Goal: Information Seeking & Learning: Learn about a topic

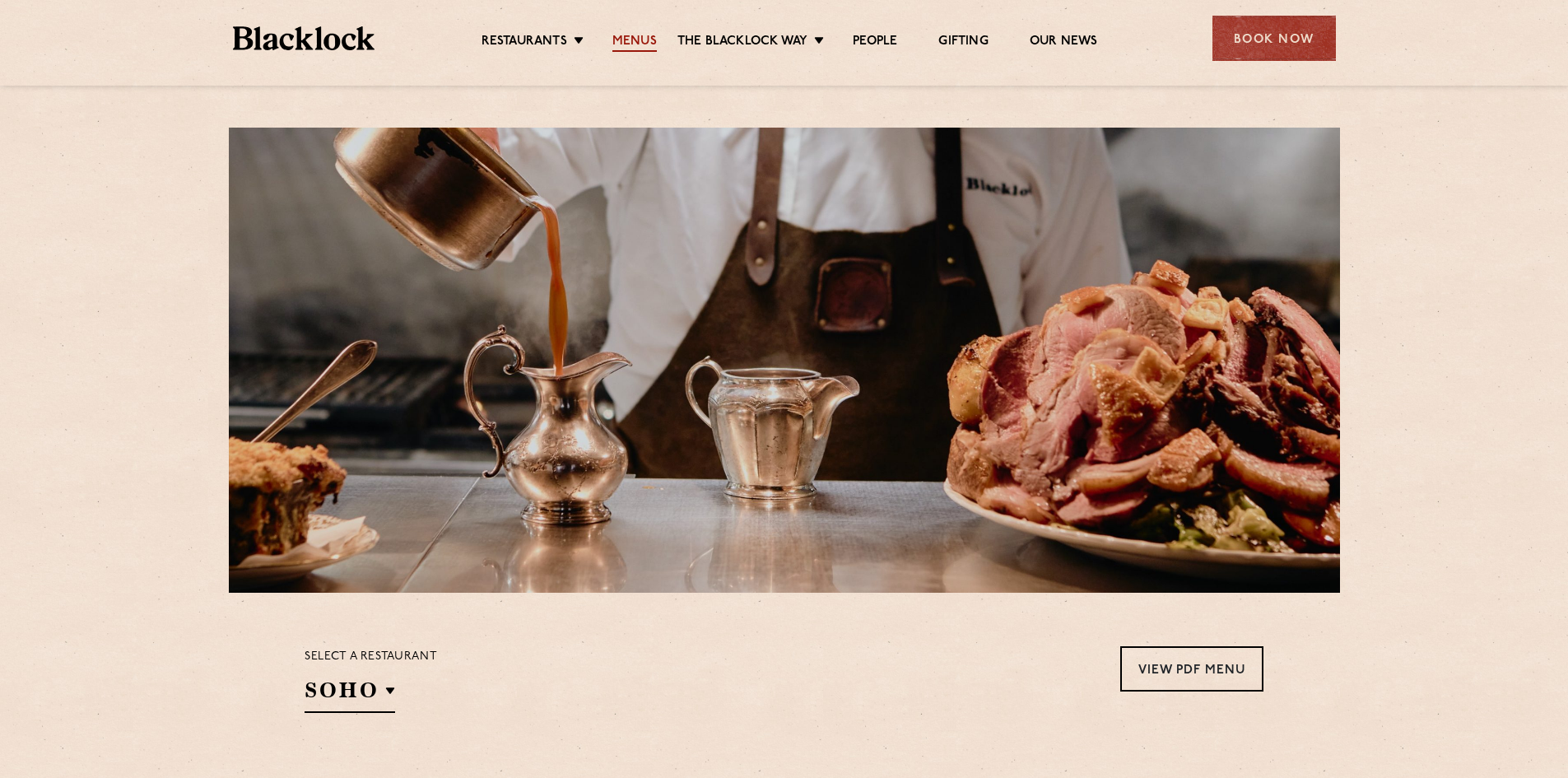
click at [628, 41] on link "Menus" at bounding box center [635, 42] width 45 height 18
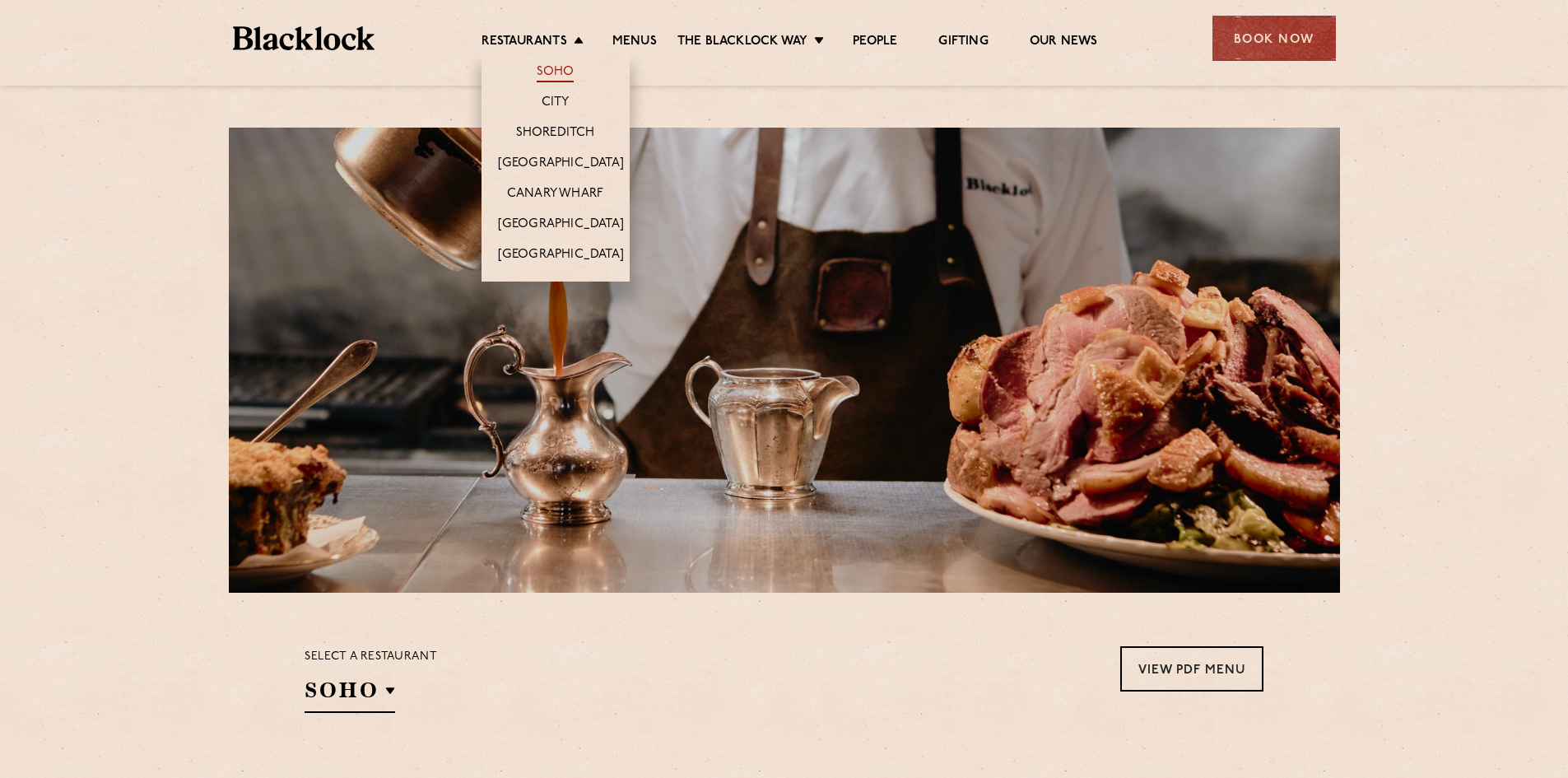
click at [559, 70] on link "Soho" at bounding box center [556, 73] width 38 height 18
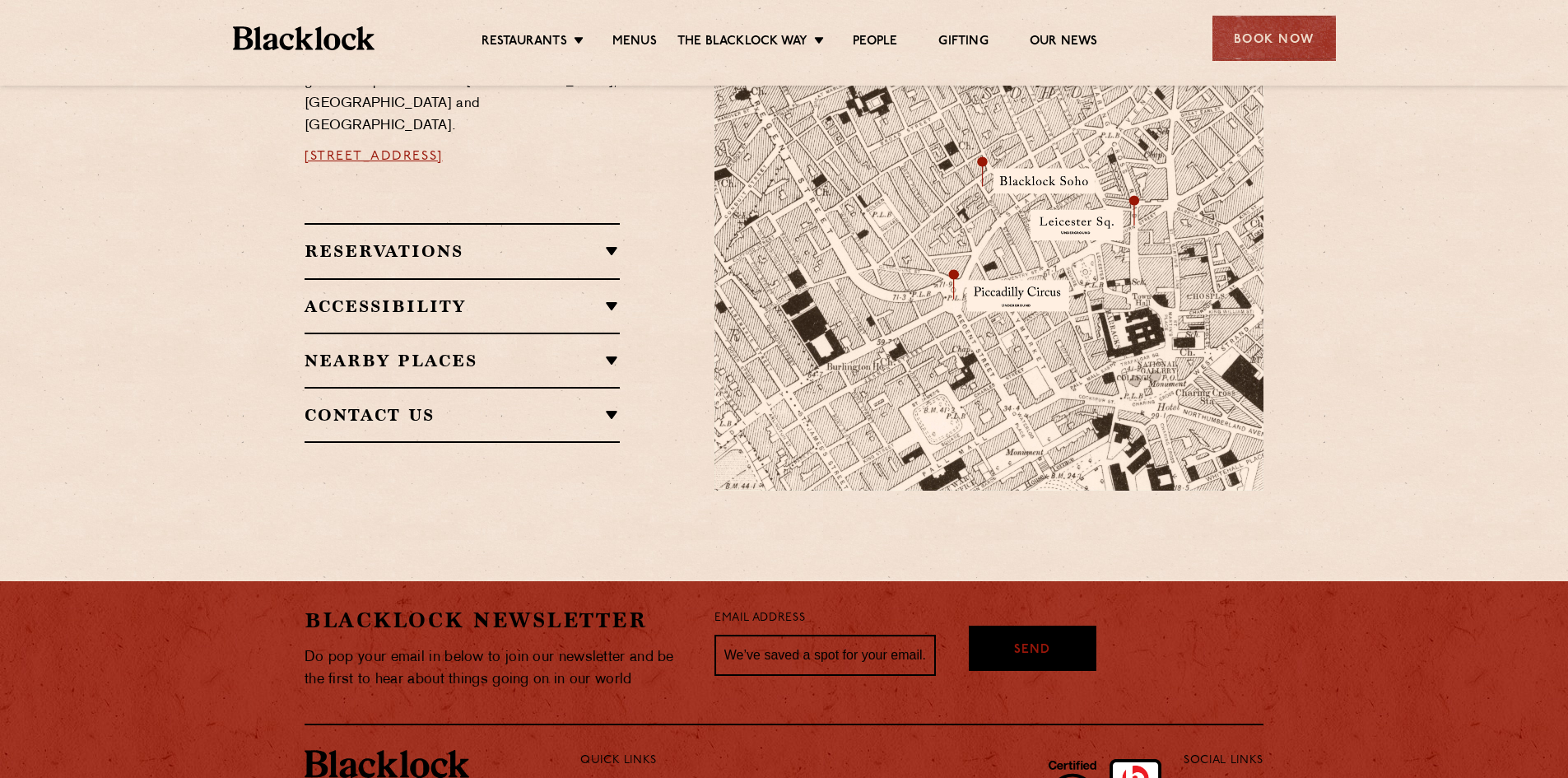
scroll to position [1070, 0]
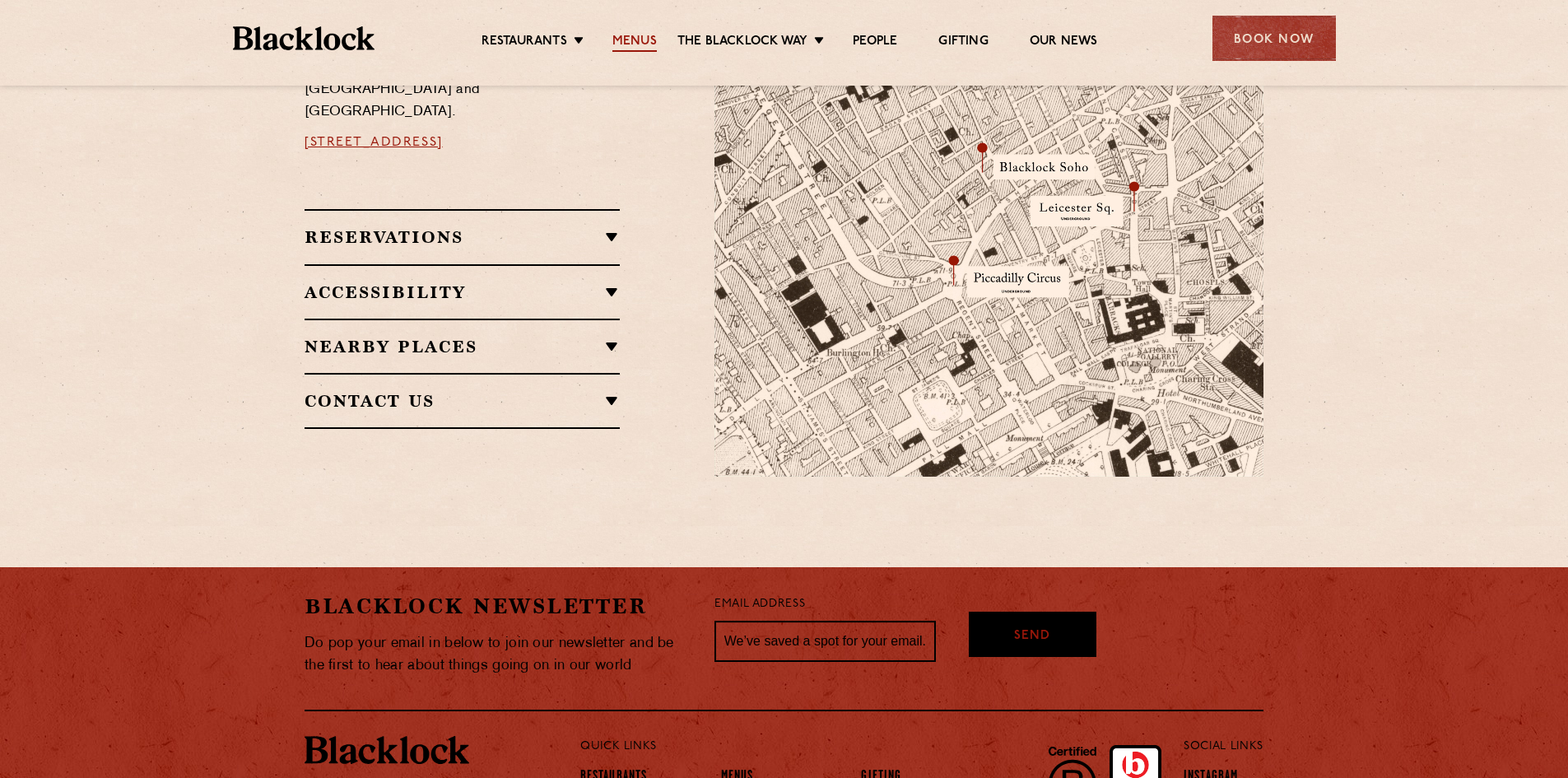
click at [641, 44] on link "Menus" at bounding box center [635, 42] width 45 height 18
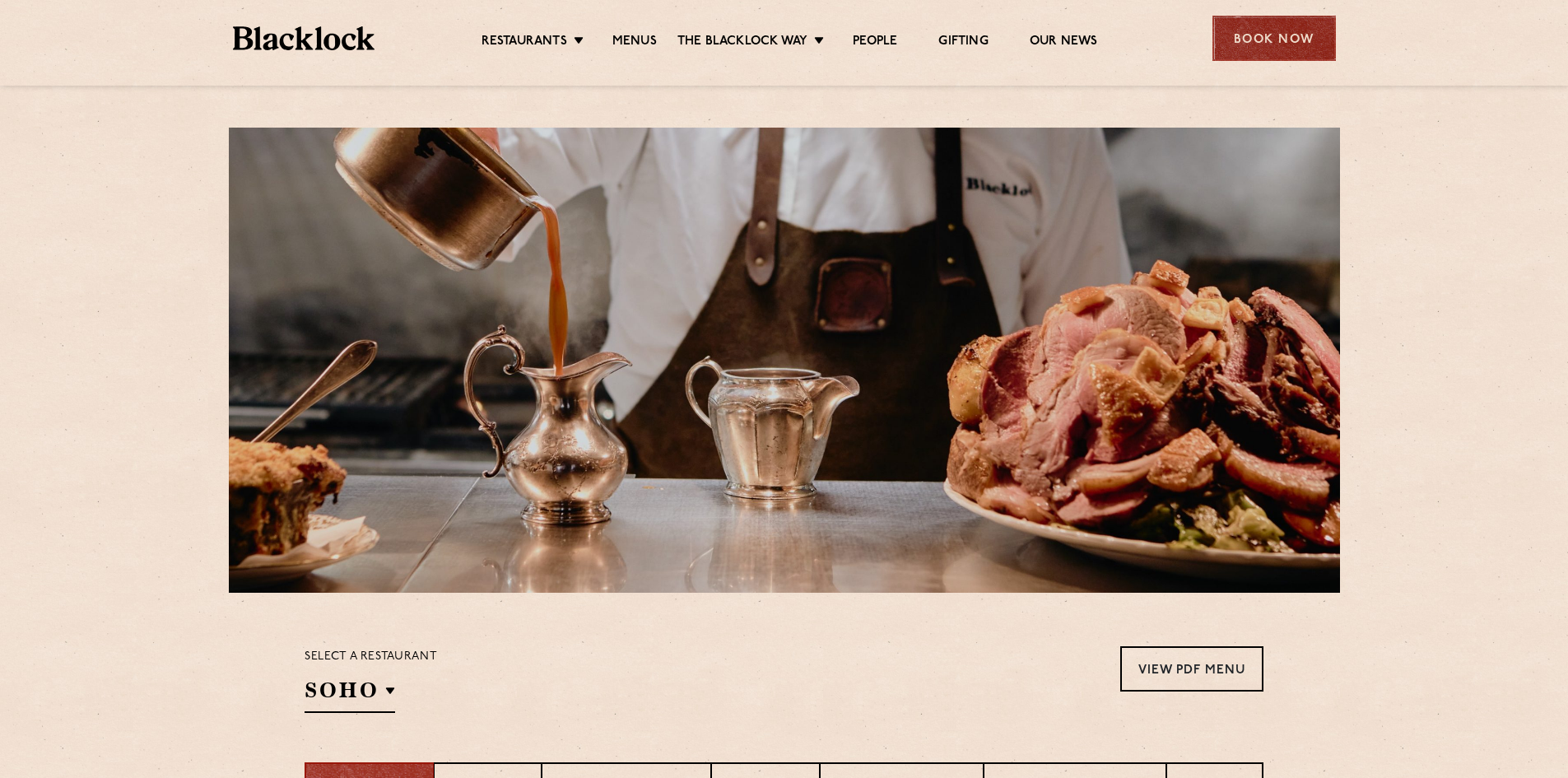
click at [1271, 39] on div "Book Now" at bounding box center [1274, 38] width 124 height 45
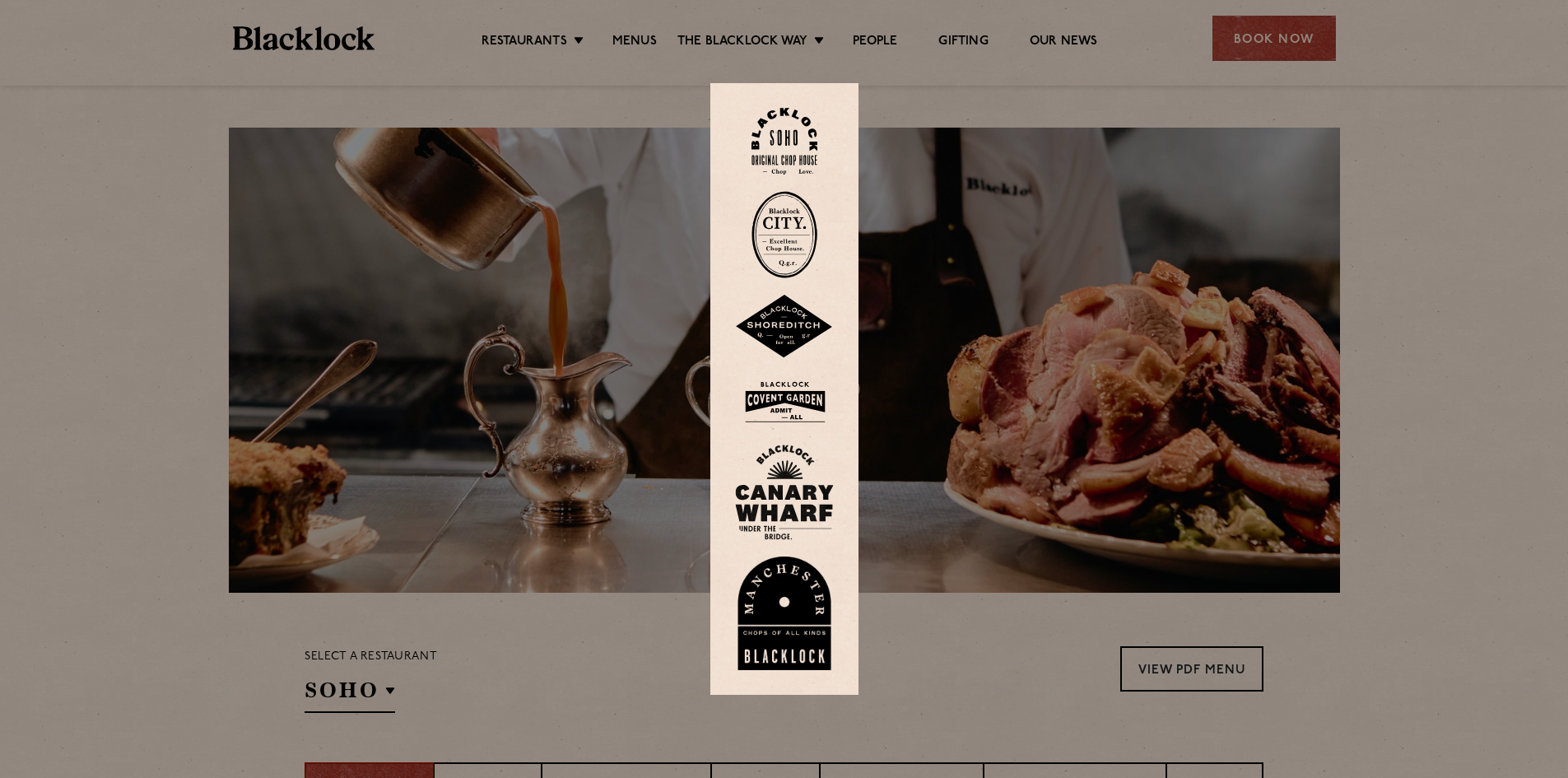
click at [810, 152] on img at bounding box center [784, 142] width 66 height 67
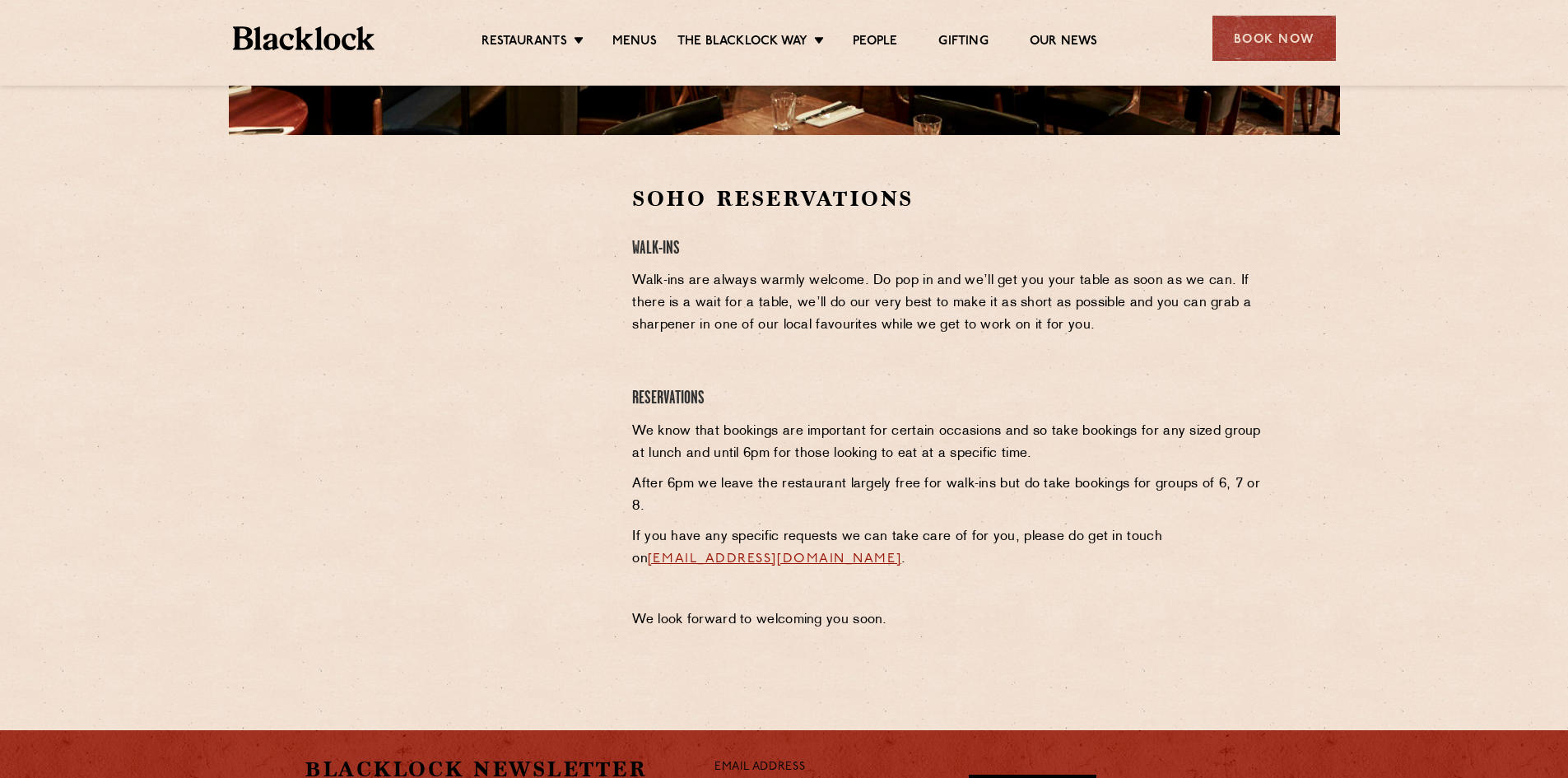
scroll to position [767, 0]
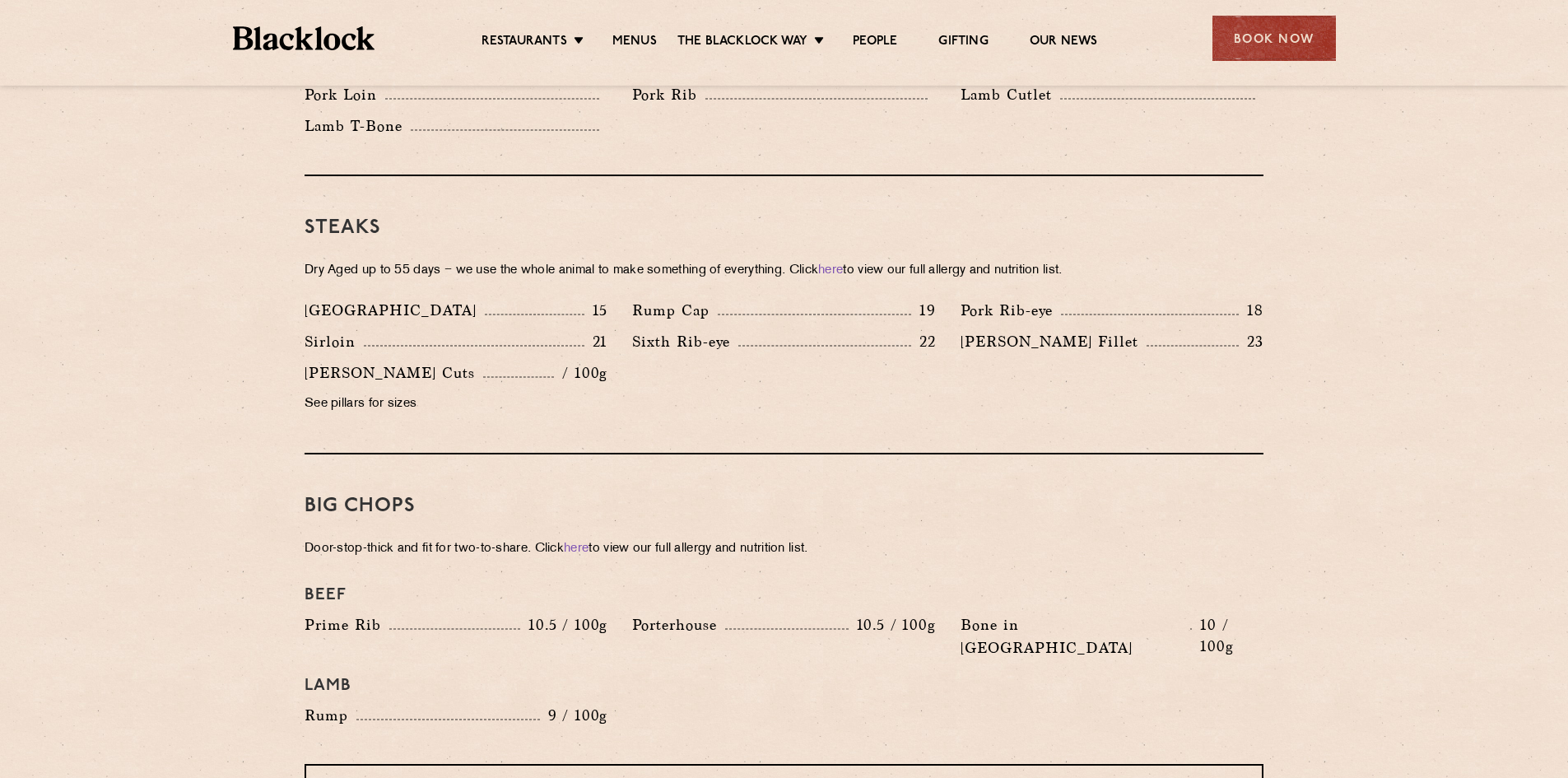
scroll to position [1481, 0]
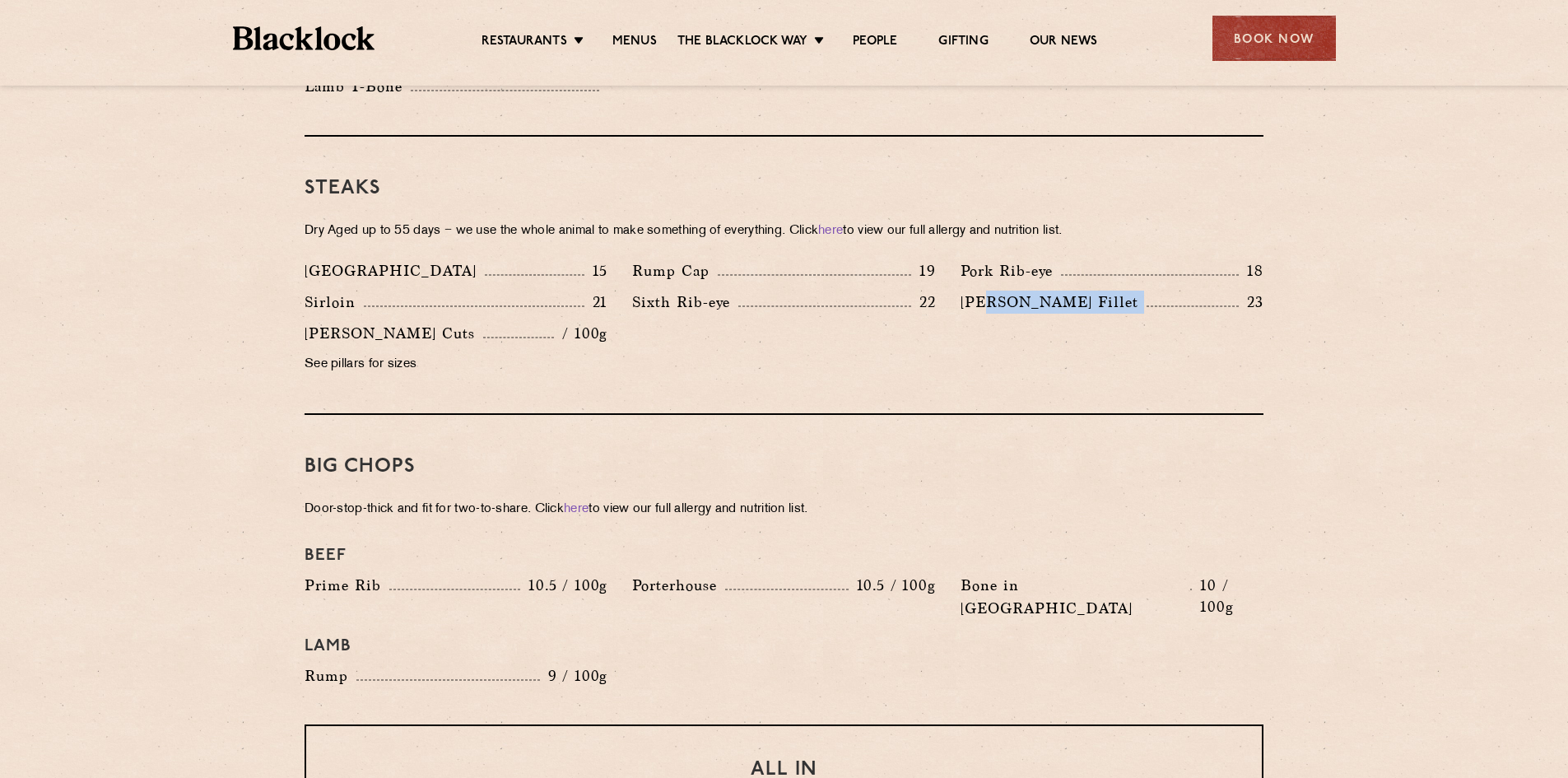
drag, startPoint x: 986, startPoint y: 273, endPoint x: 1243, endPoint y: 282, distance: 257.2
click at [1243, 291] on div "[PERSON_NAME] Fillet 23" at bounding box center [1112, 302] width 303 height 23
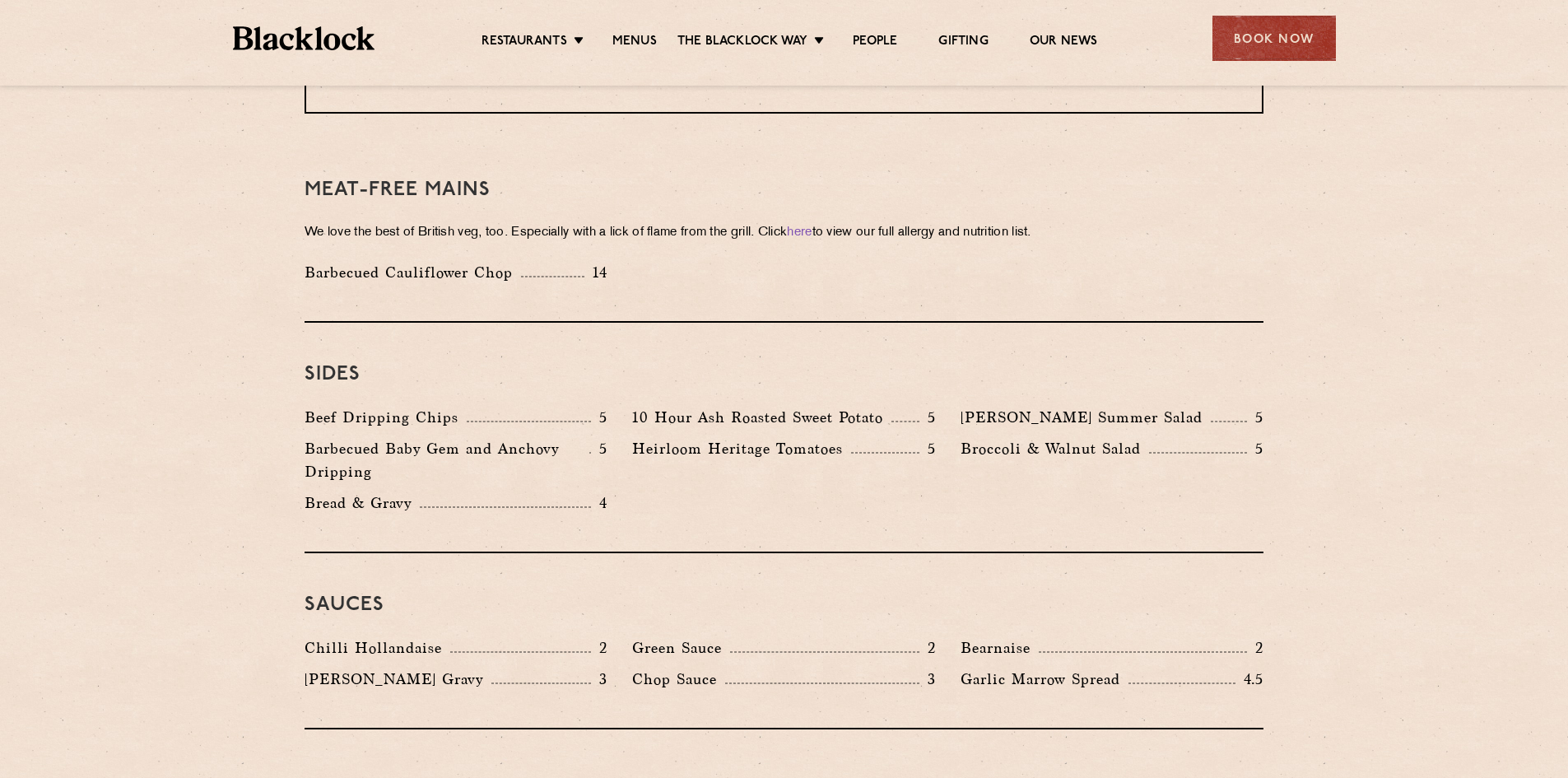
scroll to position [2386, 0]
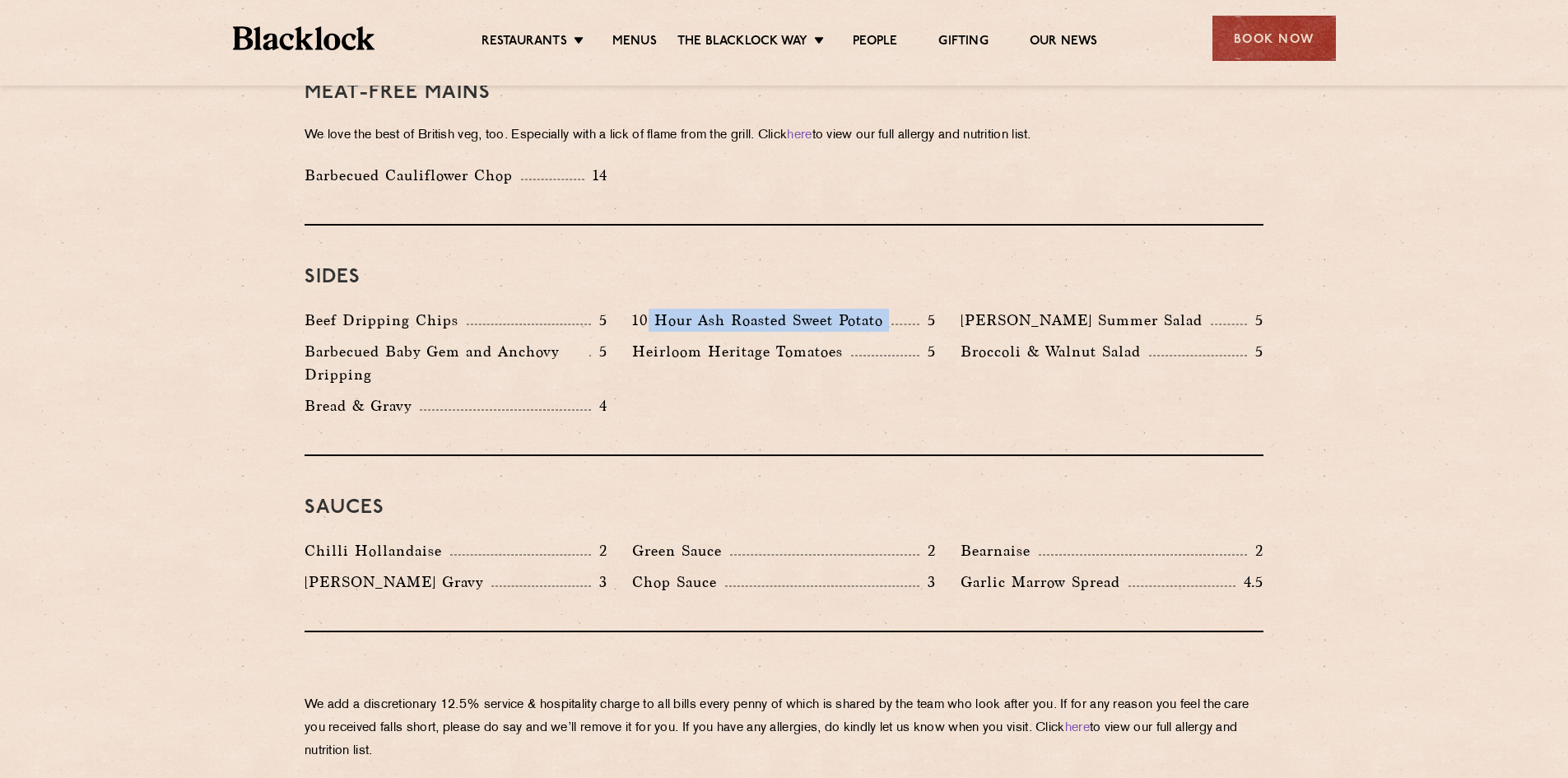
drag, startPoint x: 645, startPoint y: 274, endPoint x: 928, endPoint y: 271, distance: 283.0
click at [928, 309] on div "10 Hour Ash Roasted Sweet Potato 5" at bounding box center [783, 320] width 303 height 23
drag, startPoint x: 974, startPoint y: 303, endPoint x: 1243, endPoint y: 305, distance: 269.0
click at [1243, 340] on div "Broccoli & Walnut Salad 5" at bounding box center [1112, 351] width 303 height 23
drag, startPoint x: 1119, startPoint y: 269, endPoint x: 958, endPoint y: 269, distance: 161.0
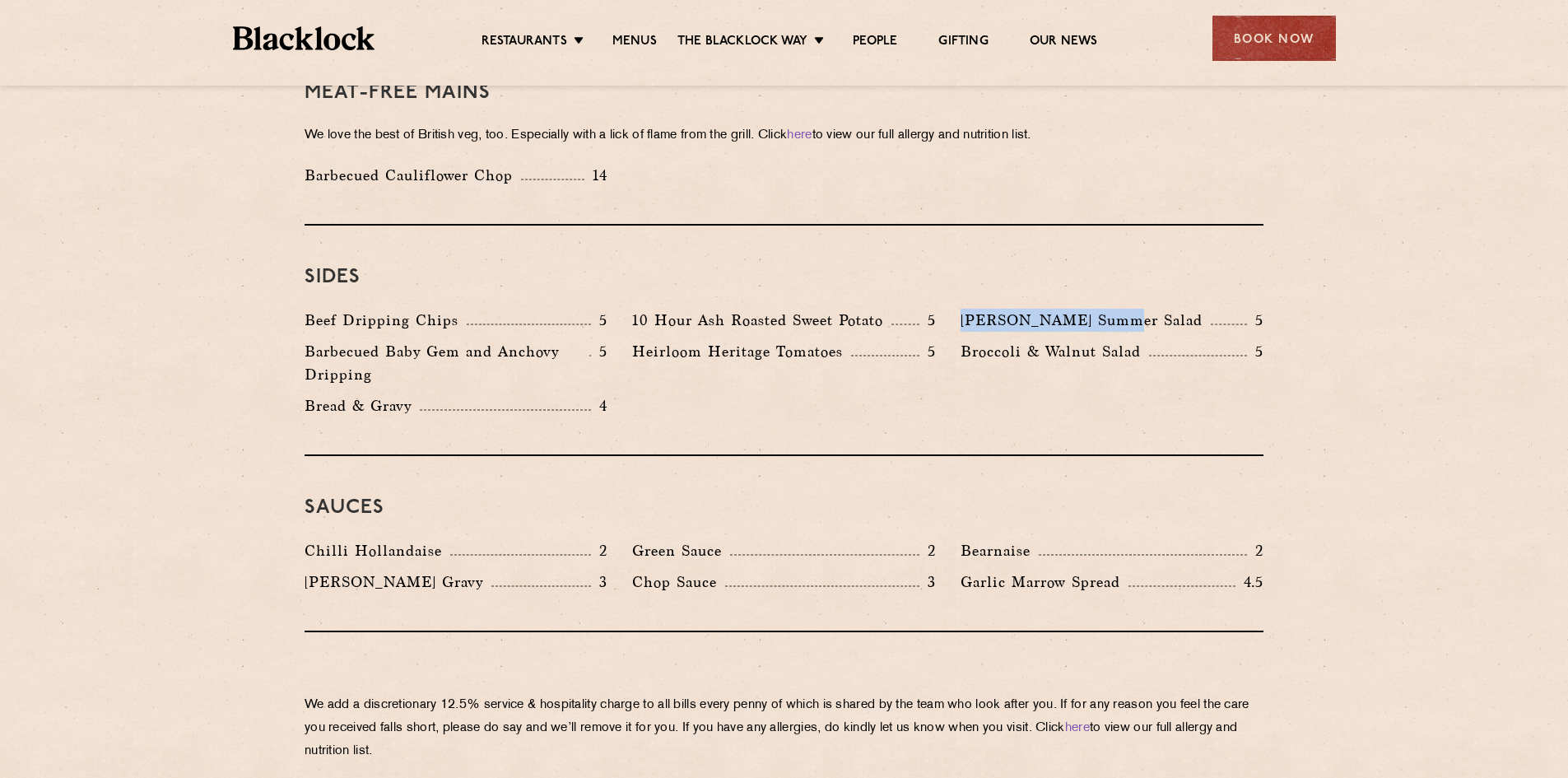
click at [958, 309] on div "[PERSON_NAME] Summer Salad 5" at bounding box center [1112, 324] width 328 height 31
copy p "[PERSON_NAME] Summer Salad"
